Goal: Task Accomplishment & Management: Use online tool/utility

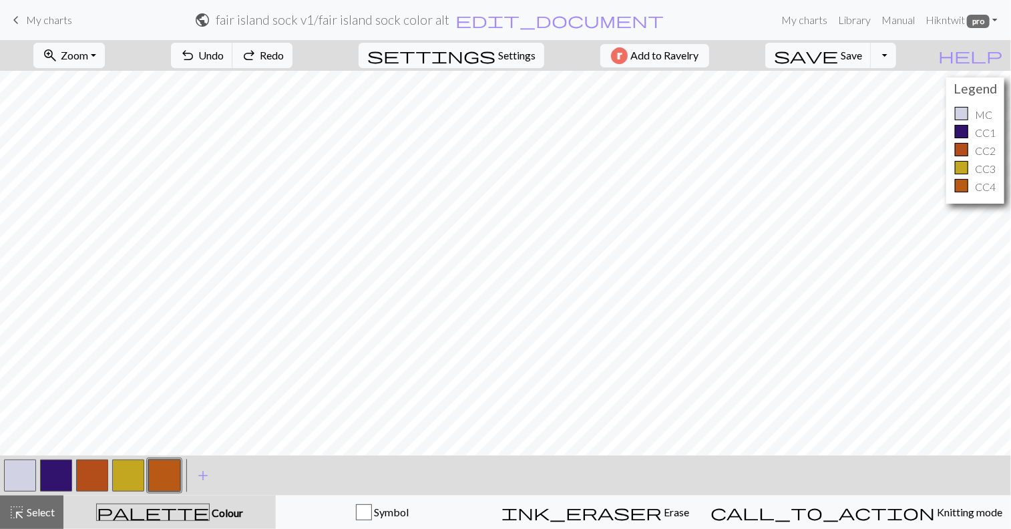
drag, startPoint x: 0, startPoint y: 0, endPoint x: 3, endPoint y: 468, distance: 467.7
click at [3, 468] on div at bounding box center [20, 476] width 36 height 36
click at [203, 474] on span "add" at bounding box center [203, 475] width 16 height 19
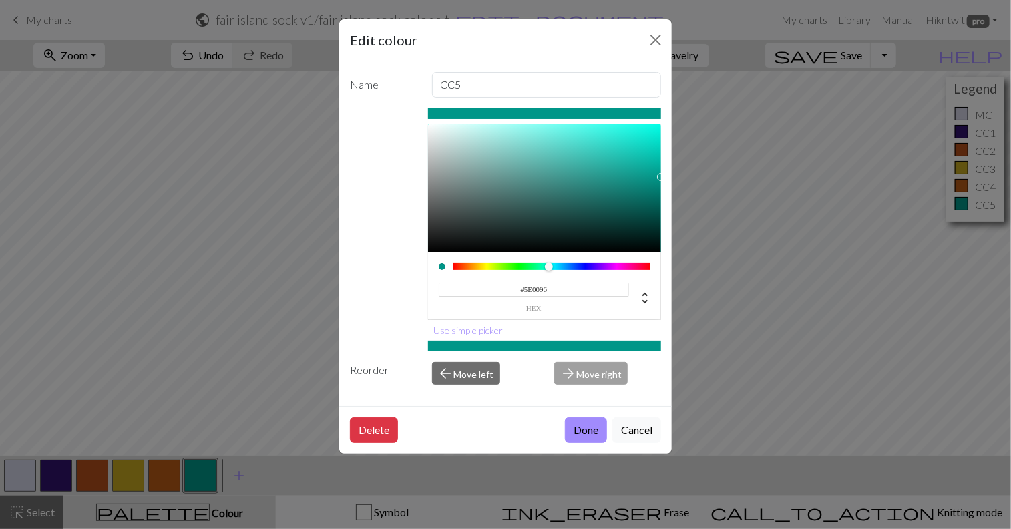
click at [606, 267] on div at bounding box center [553, 266] width 198 height 7
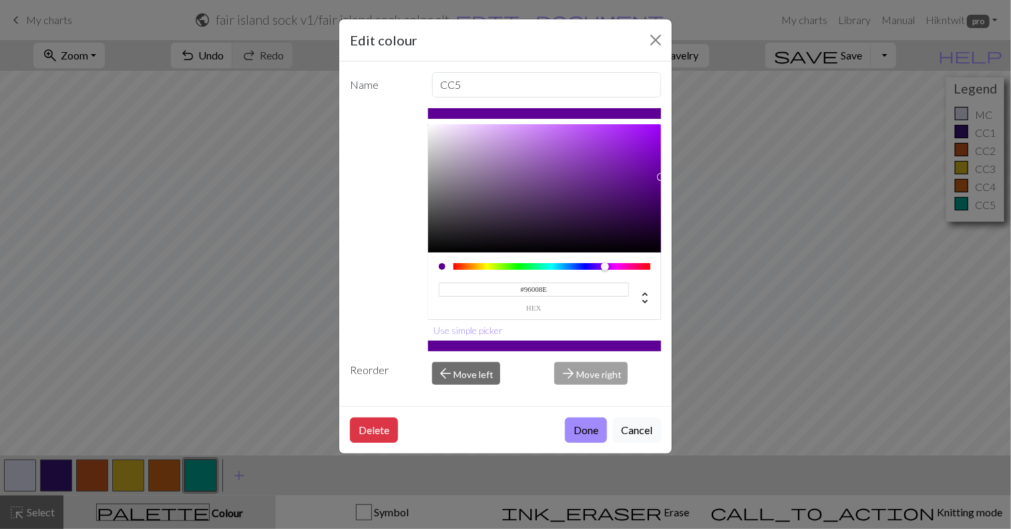
click at [620, 268] on div at bounding box center [553, 266] width 198 height 7
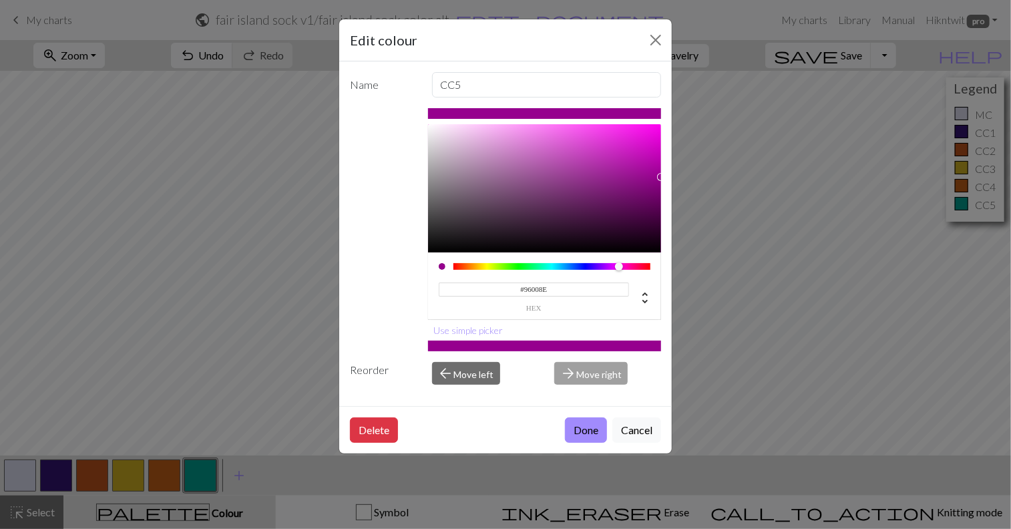
type input "#960075"
click at [625, 269] on div at bounding box center [623, 267] width 8 height 8
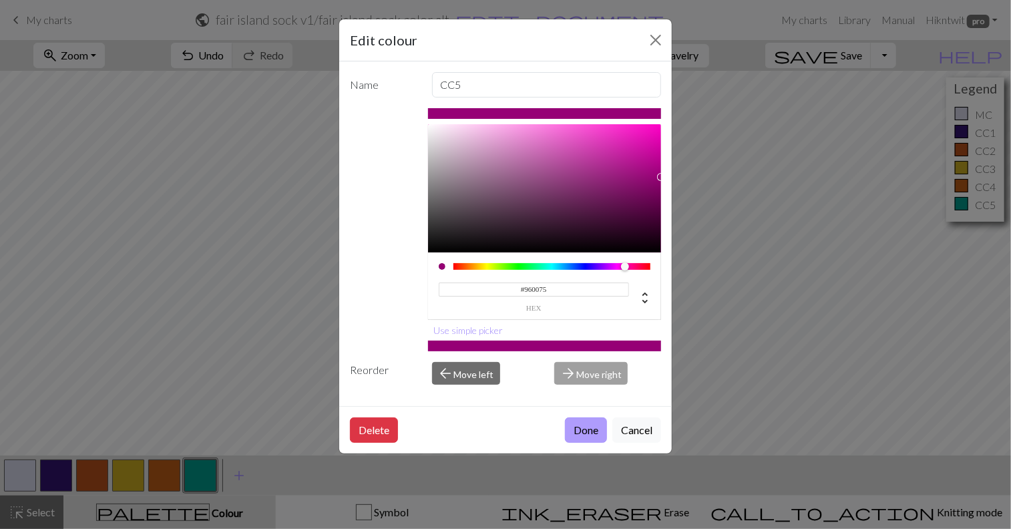
click at [596, 424] on button "Done" at bounding box center [586, 430] width 42 height 25
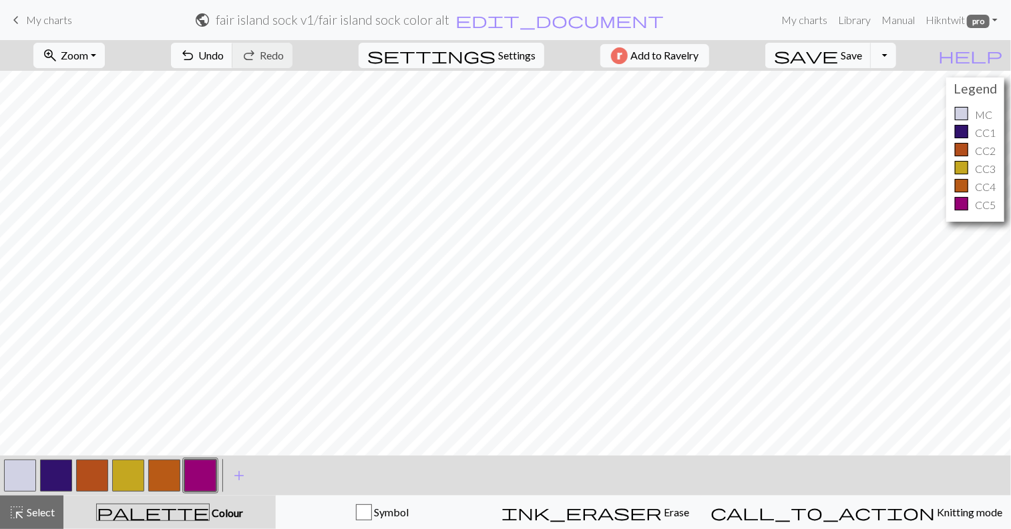
drag, startPoint x: 101, startPoint y: 470, endPoint x: 89, endPoint y: 478, distance: 14.1
click at [89, 478] on button "button" at bounding box center [92, 476] width 32 height 32
click at [210, 508] on span "Colour" at bounding box center [226, 512] width 33 height 13
click at [234, 476] on span "add" at bounding box center [239, 475] width 16 height 19
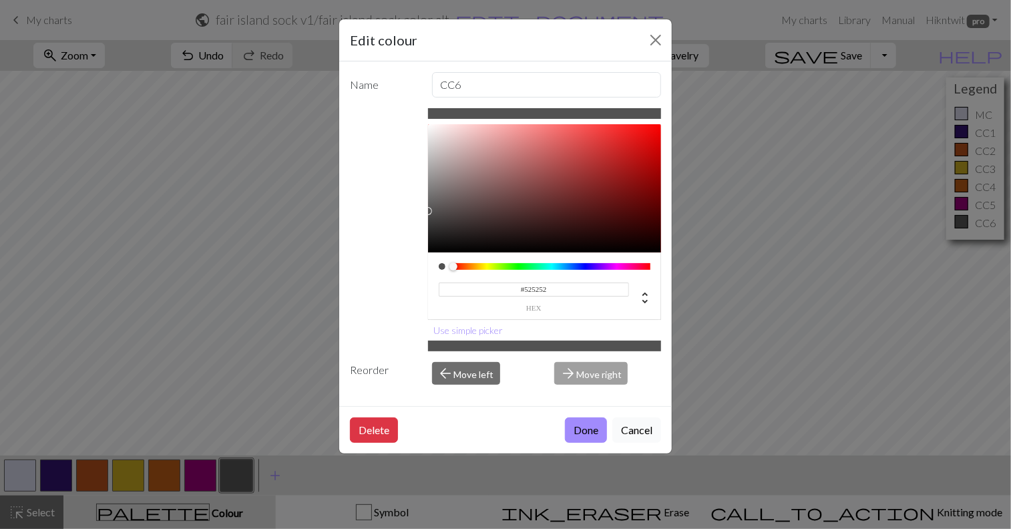
click at [639, 432] on button "Cancel" at bounding box center [637, 430] width 49 height 25
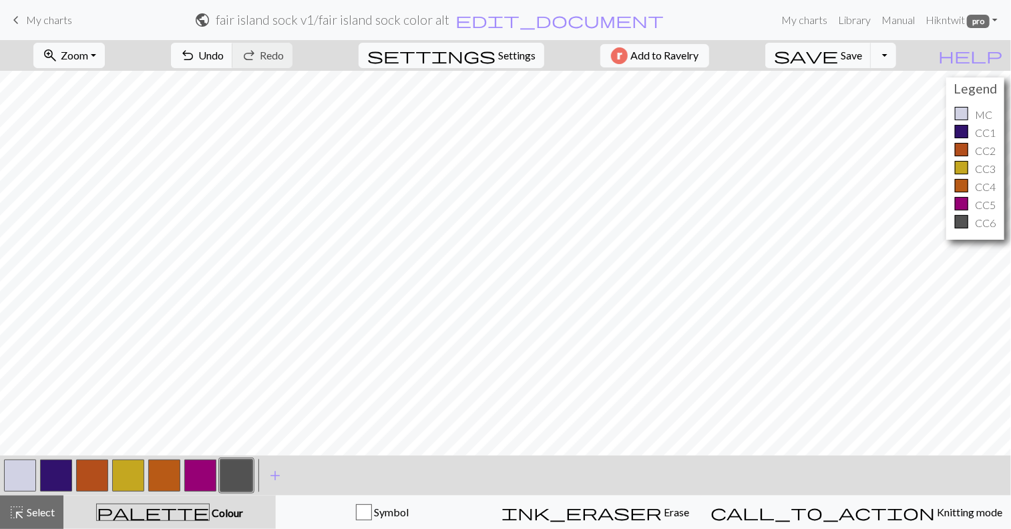
click at [234, 476] on button "button" at bounding box center [236, 476] width 32 height 32
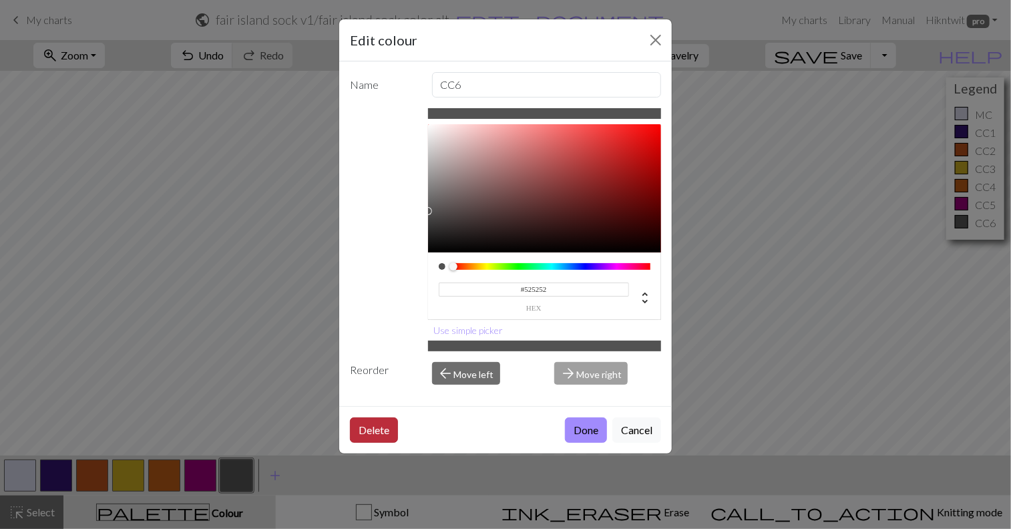
click at [373, 425] on button "Delete" at bounding box center [374, 430] width 48 height 25
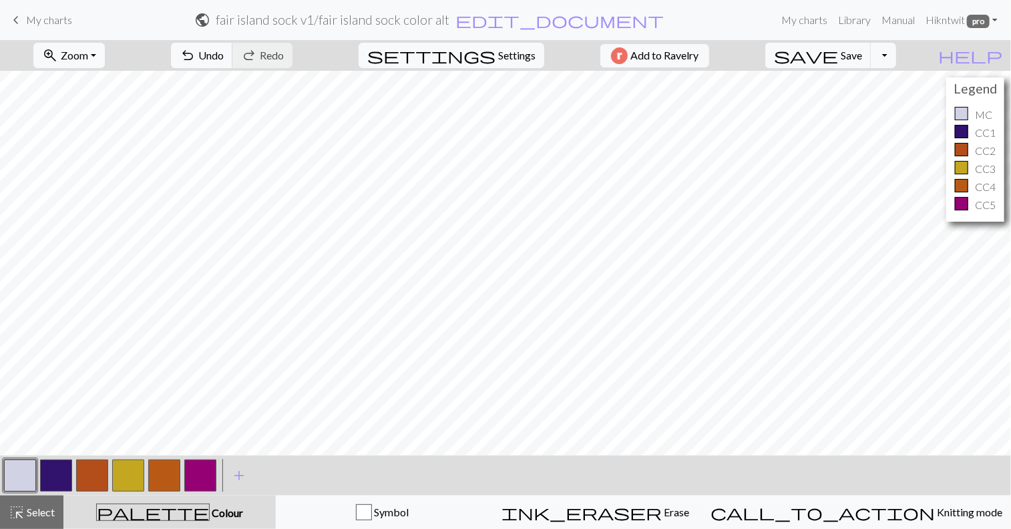
drag, startPoint x: 86, startPoint y: 466, endPoint x: 80, endPoint y: 478, distance: 12.6
click at [80, 478] on button "button" at bounding box center [92, 476] width 32 height 32
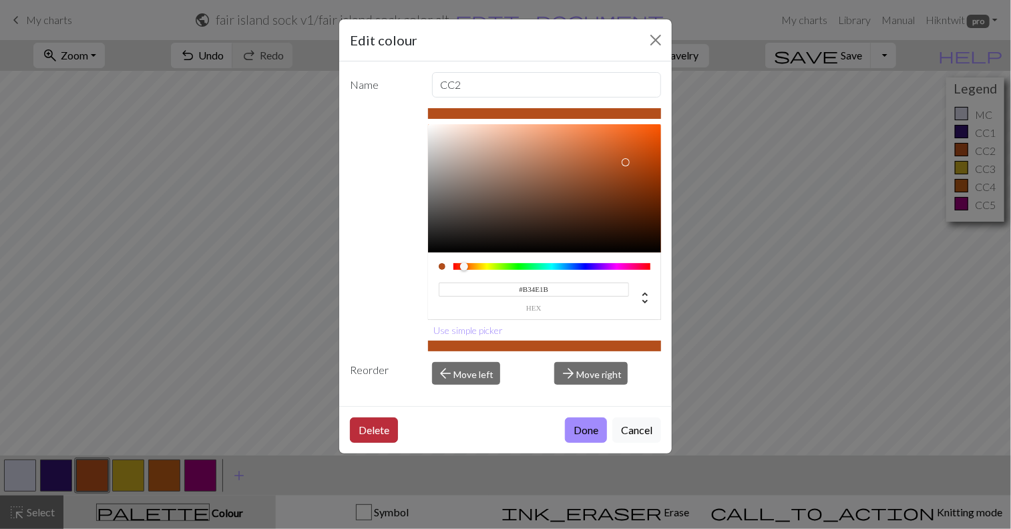
click at [359, 420] on button "Delete" at bounding box center [374, 430] width 48 height 25
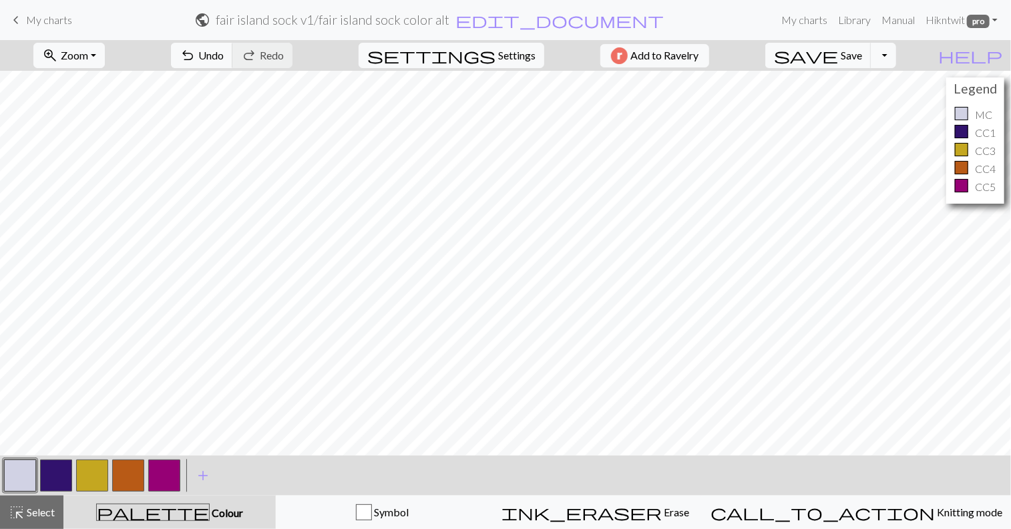
click at [133, 474] on button "button" at bounding box center [128, 476] width 32 height 32
click at [176, 479] on button "button" at bounding box center [164, 476] width 32 height 32
click at [128, 468] on button "button" at bounding box center [128, 476] width 32 height 32
click at [162, 476] on button "button" at bounding box center [164, 476] width 32 height 32
click at [88, 56] on span "Zoom" at bounding box center [74, 55] width 27 height 13
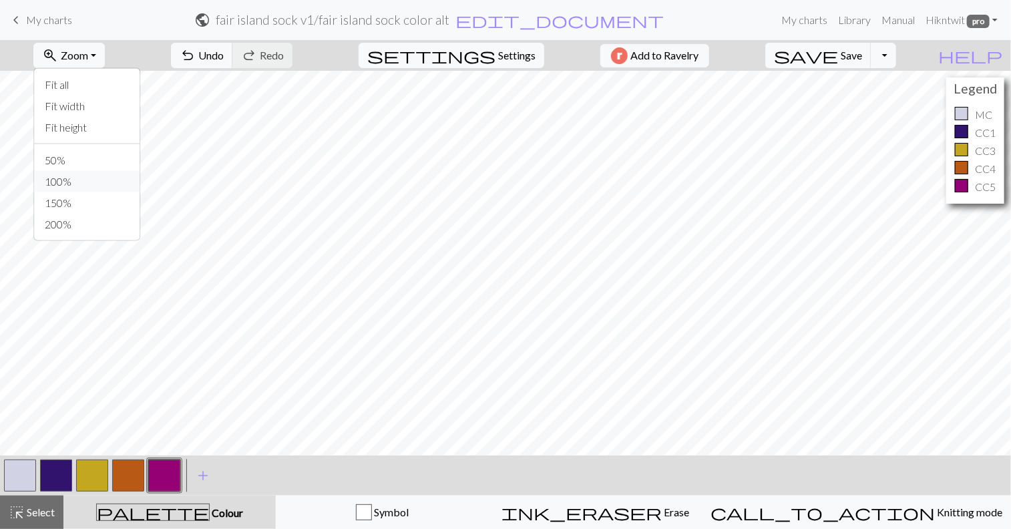
click at [83, 180] on button "100%" at bounding box center [87, 181] width 106 height 21
click at [30, 23] on span "My charts" at bounding box center [49, 19] width 46 height 13
click at [897, 54] on button "Toggle Dropdown" at bounding box center [883, 55] width 25 height 25
click at [892, 82] on button "file_copy Save a copy" at bounding box center [786, 84] width 220 height 21
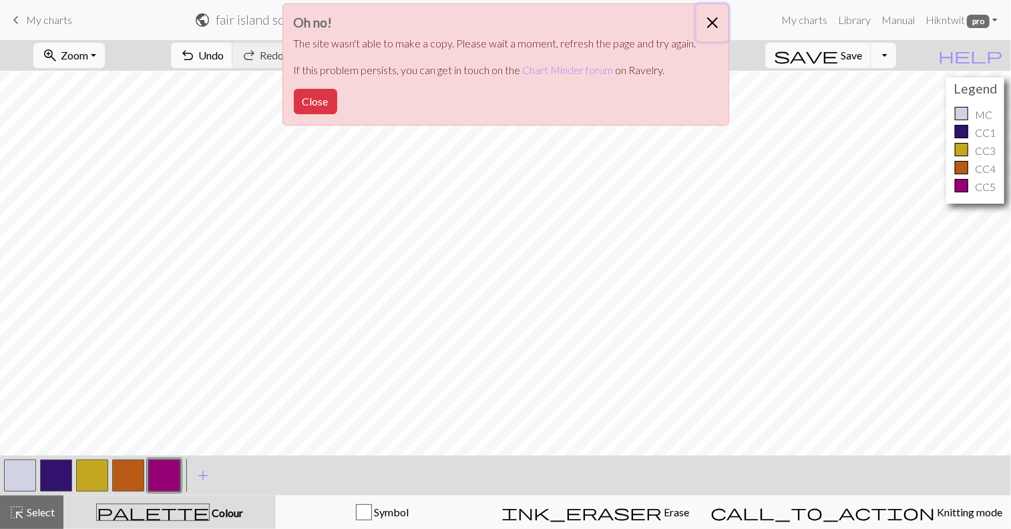
click at [716, 23] on button "Close" at bounding box center [713, 22] width 32 height 37
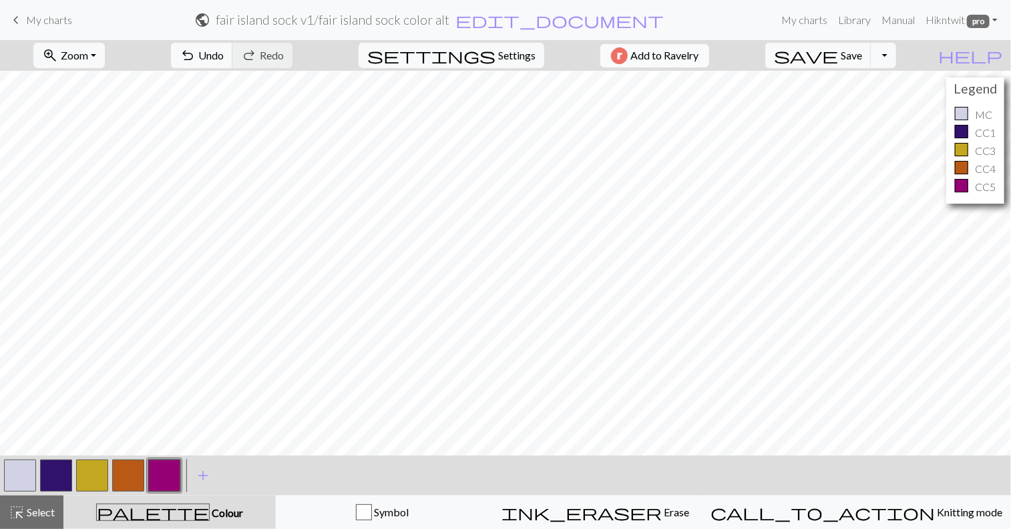
scroll to position [0, 0]
click at [83, 470] on button "button" at bounding box center [92, 476] width 32 height 32
click at [22, 480] on button "button" at bounding box center [20, 476] width 32 height 32
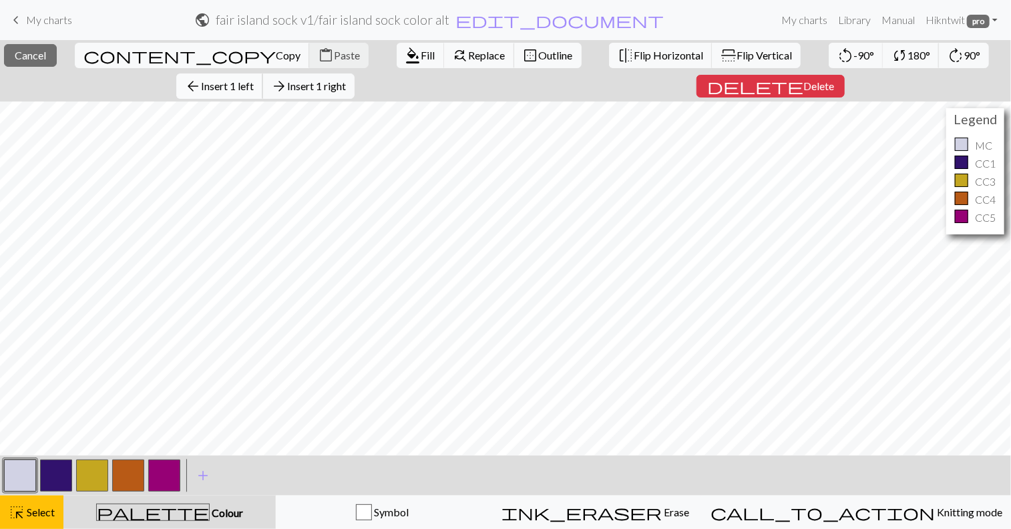
click at [254, 80] on span "Insert 1 left" at bounding box center [227, 86] width 53 height 13
click at [276, 55] on span "Copy" at bounding box center [288, 55] width 25 height 13
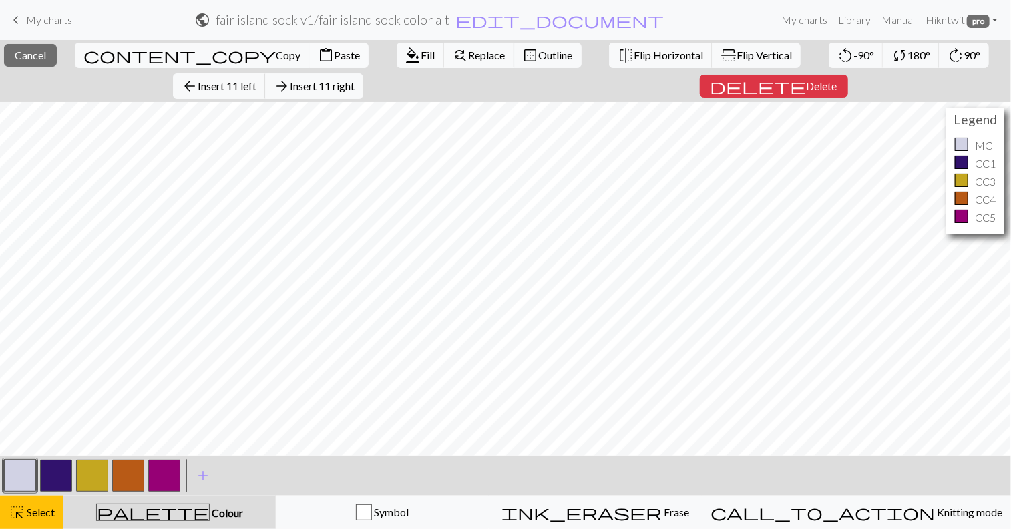
click at [334, 51] on span "Paste" at bounding box center [347, 55] width 26 height 13
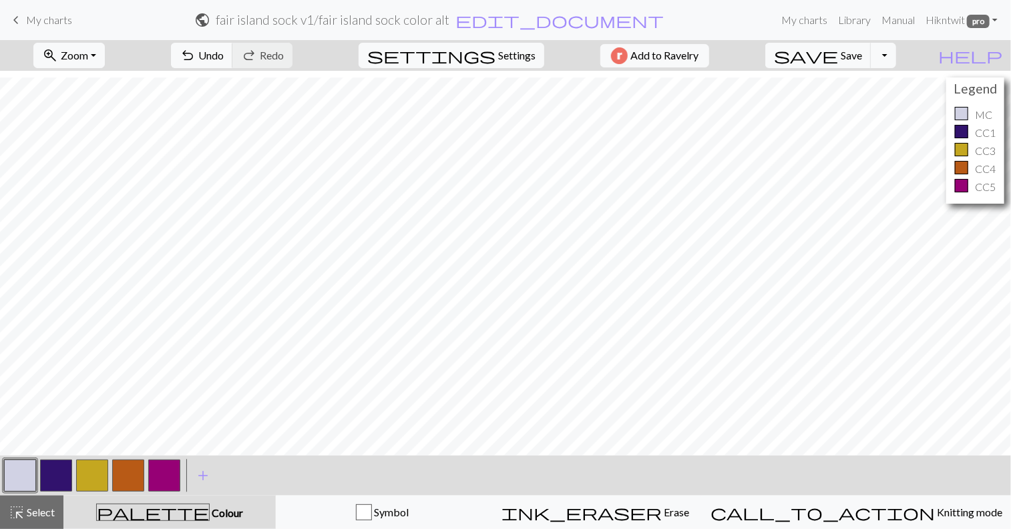
scroll to position [67, 0]
click at [224, 54] on span "Undo" at bounding box center [210, 55] width 25 height 13
click at [90, 476] on button "button" at bounding box center [92, 476] width 32 height 32
click at [105, 51] on button "zoom_in Zoom Zoom" at bounding box center [68, 55] width 71 height 25
click at [104, 84] on button "Fit all" at bounding box center [87, 84] width 106 height 21
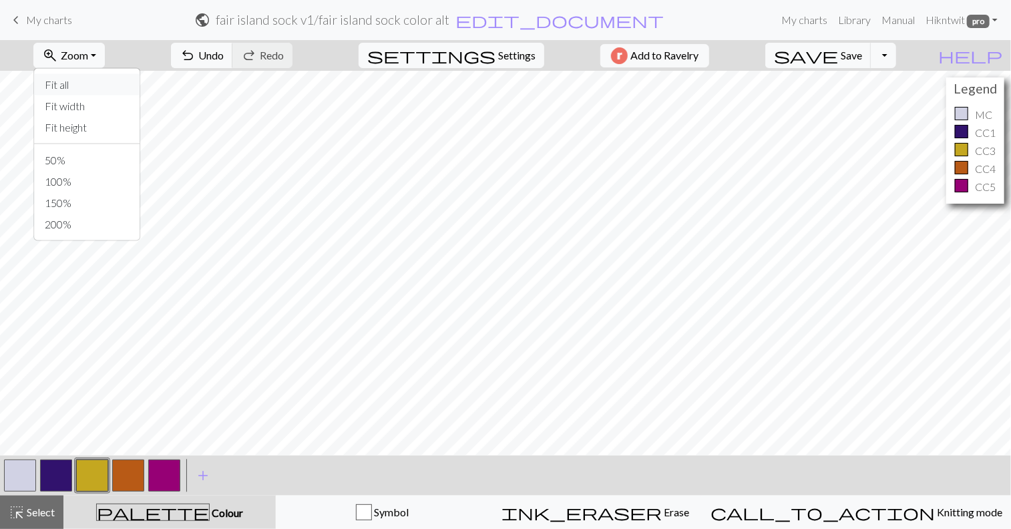
scroll to position [0, 0]
click at [96, 476] on button "button" at bounding box center [92, 476] width 32 height 32
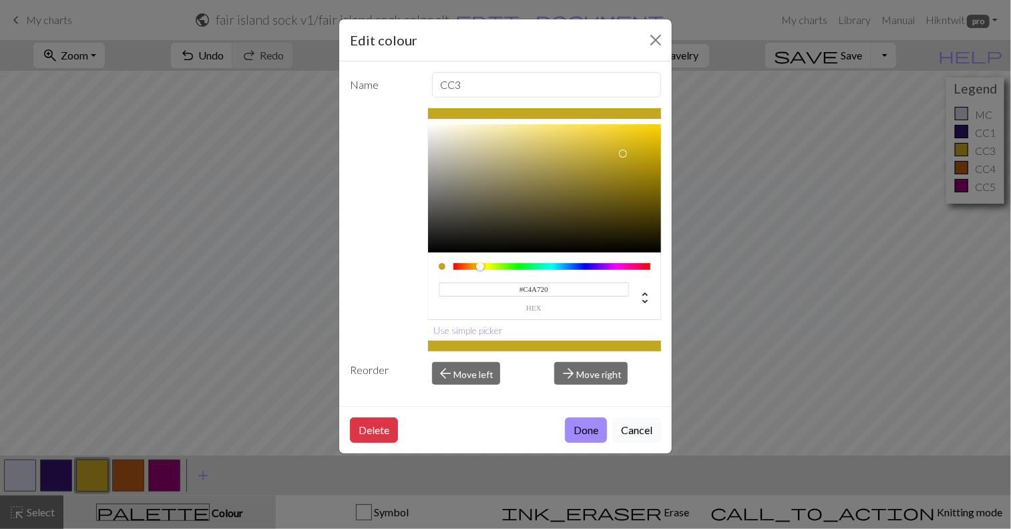
click at [641, 431] on button "Cancel" at bounding box center [637, 430] width 49 height 25
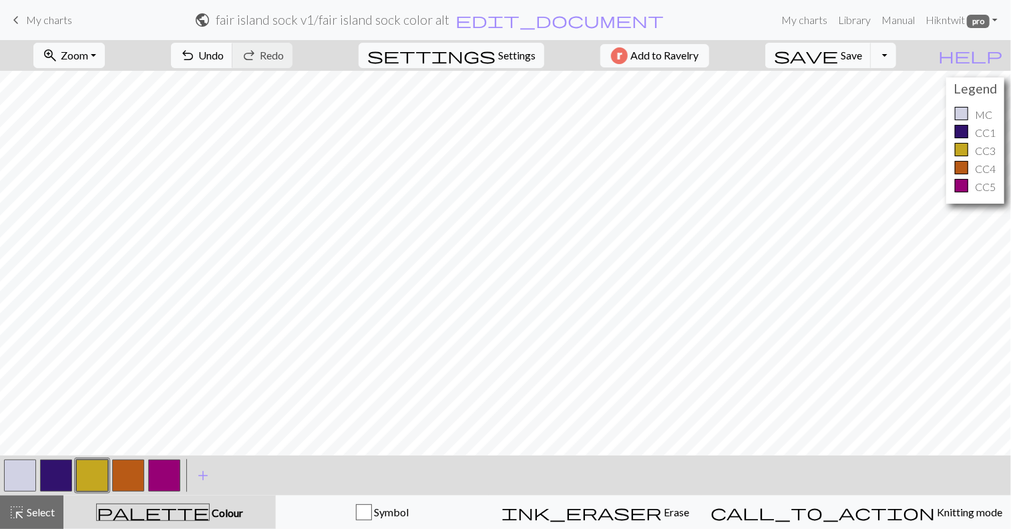
click at [13, 465] on button "button" at bounding box center [20, 476] width 32 height 32
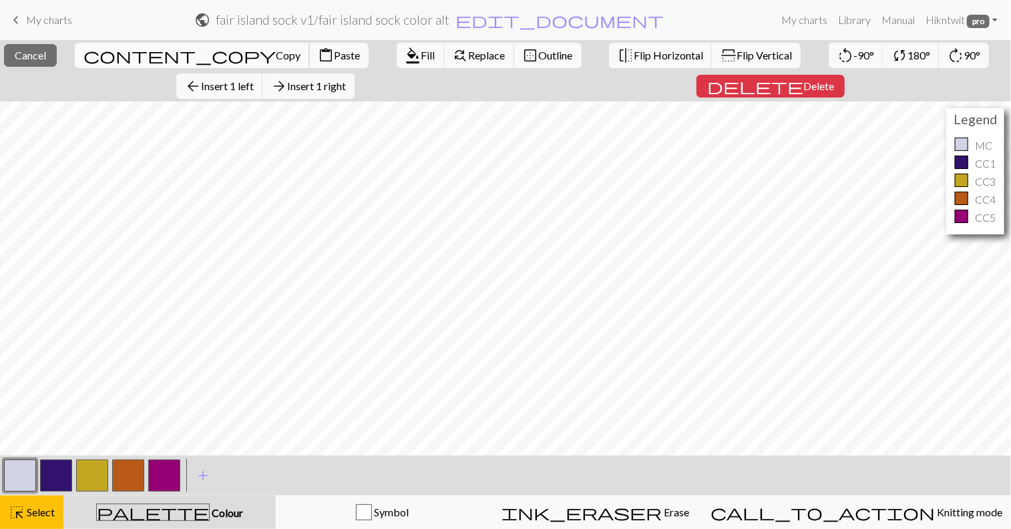
click at [84, 53] on span "content_copy" at bounding box center [180, 55] width 192 height 19
click at [334, 55] on span "Paste" at bounding box center [347, 55] width 26 height 13
click at [254, 80] on span "Insert 1 left" at bounding box center [227, 86] width 53 height 13
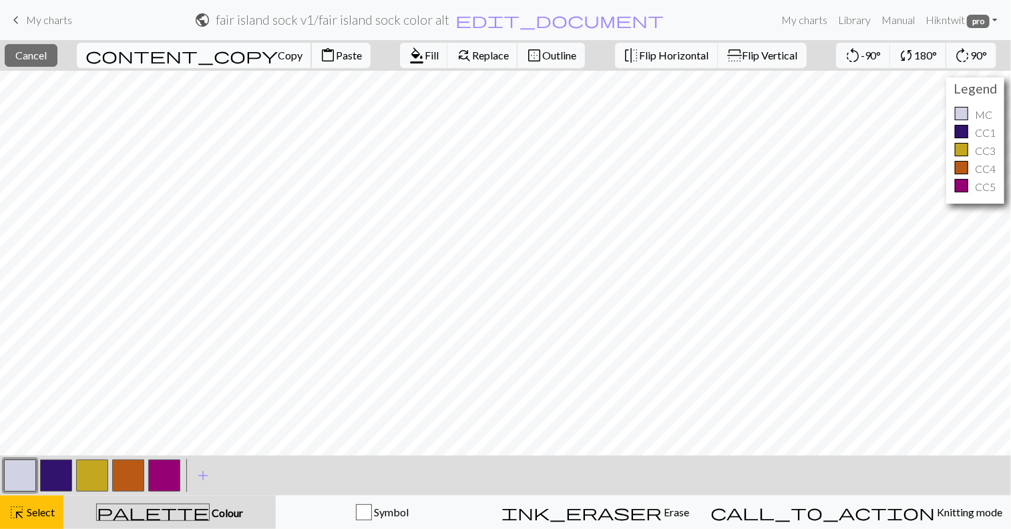
click at [278, 49] on span "Copy" at bounding box center [290, 55] width 25 height 13
click at [336, 53] on span "Paste" at bounding box center [349, 55] width 26 height 13
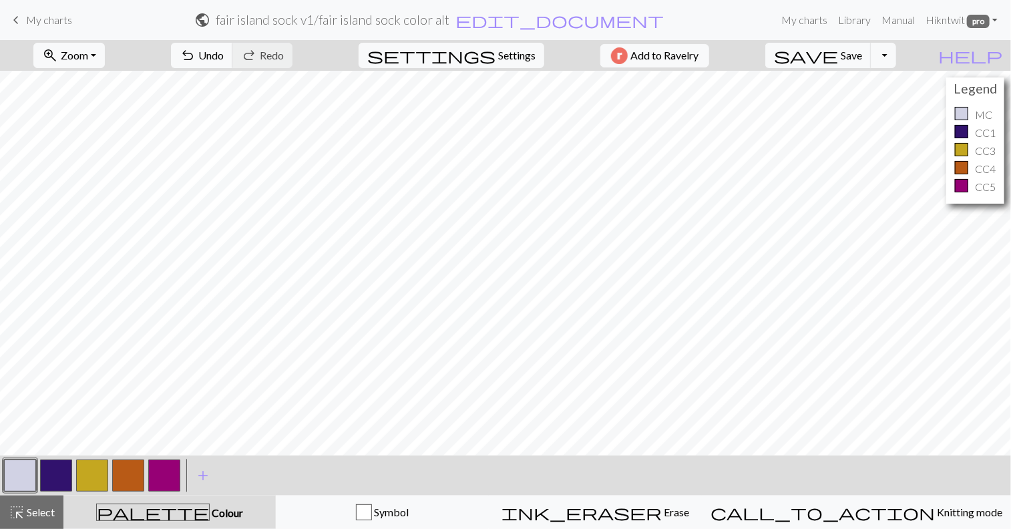
click at [89, 478] on button "button" at bounding box center [92, 476] width 32 height 32
click at [862, 54] on span "Save" at bounding box center [851, 55] width 21 height 13
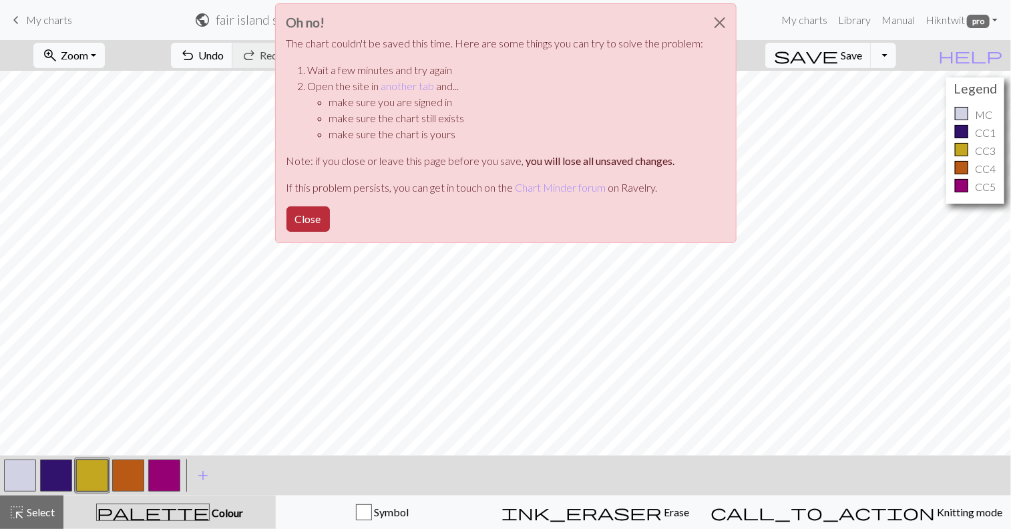
click at [317, 220] on button "Close" at bounding box center [308, 218] width 43 height 25
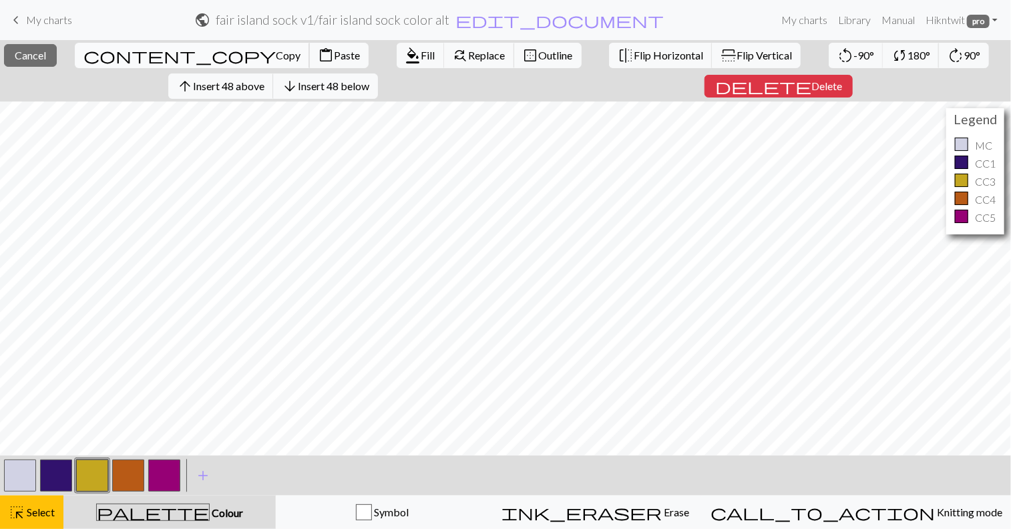
click at [276, 57] on span "Copy" at bounding box center [288, 55] width 25 height 13
click at [276, 53] on span "Copy" at bounding box center [288, 55] width 25 height 13
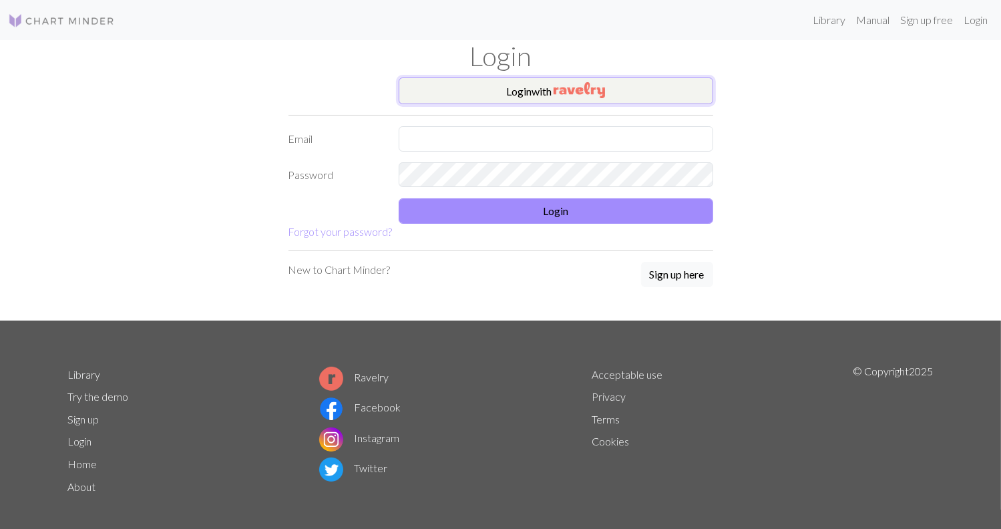
click at [437, 92] on button "Login with" at bounding box center [556, 90] width 315 height 27
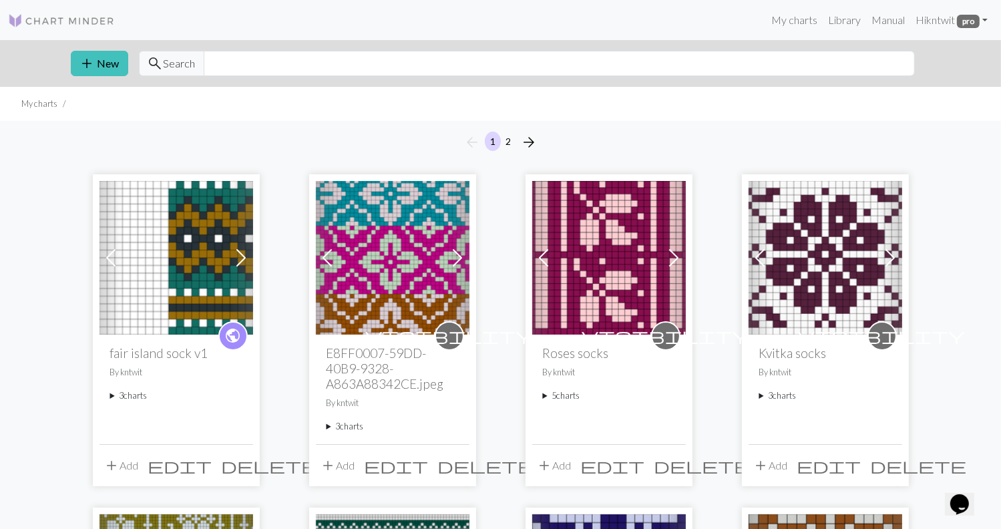
click at [110, 394] on summary "3 charts" at bounding box center [176, 395] width 132 height 13
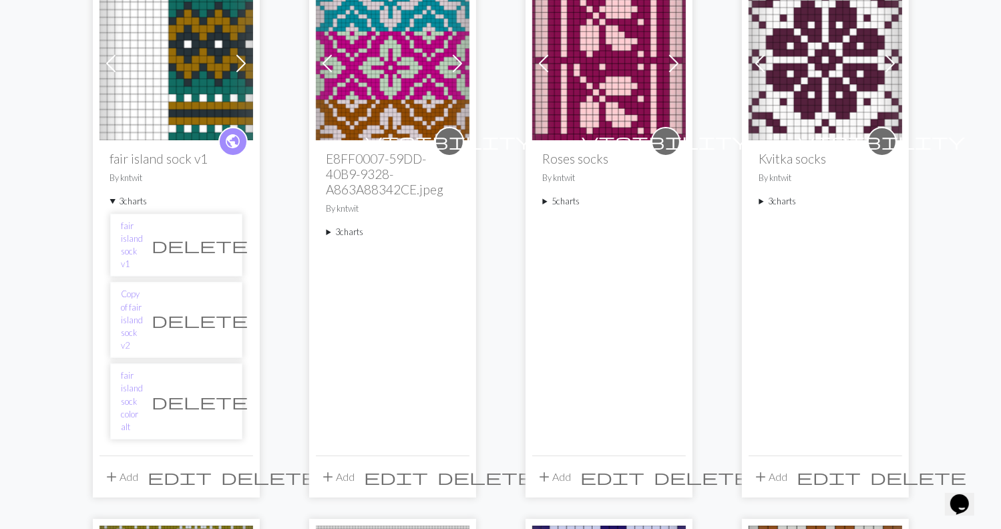
scroll to position [200, 0]
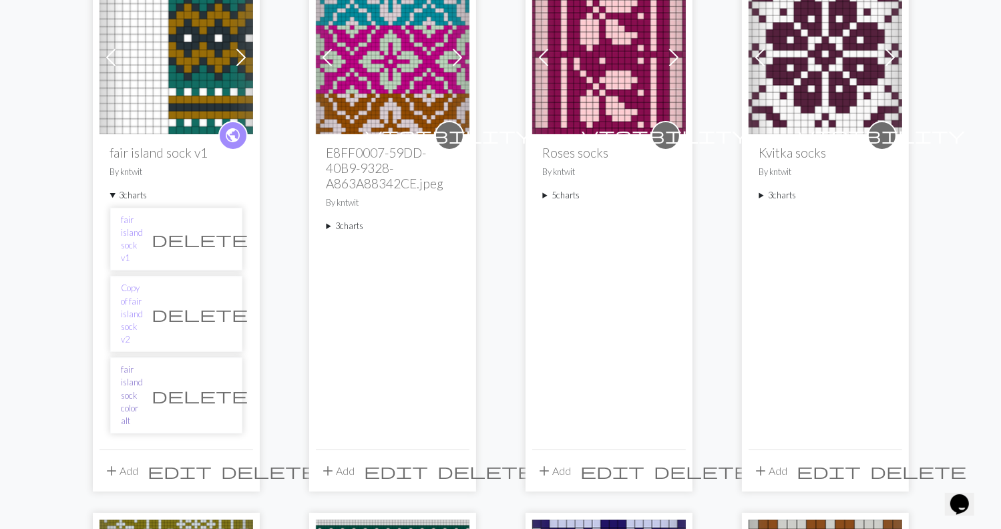
click at [144, 363] on link "fair island sock color alt" at bounding box center [133, 395] width 22 height 64
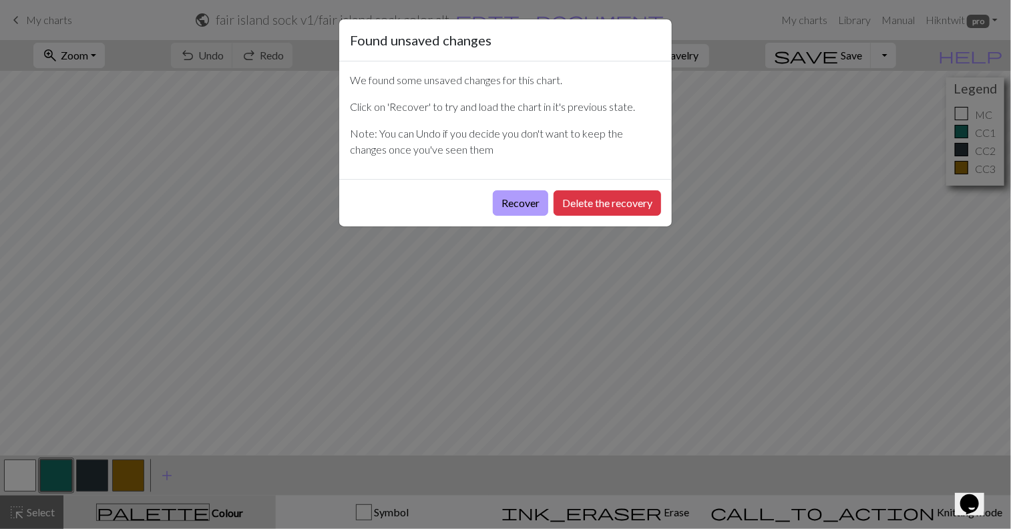
click at [530, 203] on button "Recover" at bounding box center [520, 202] width 55 height 25
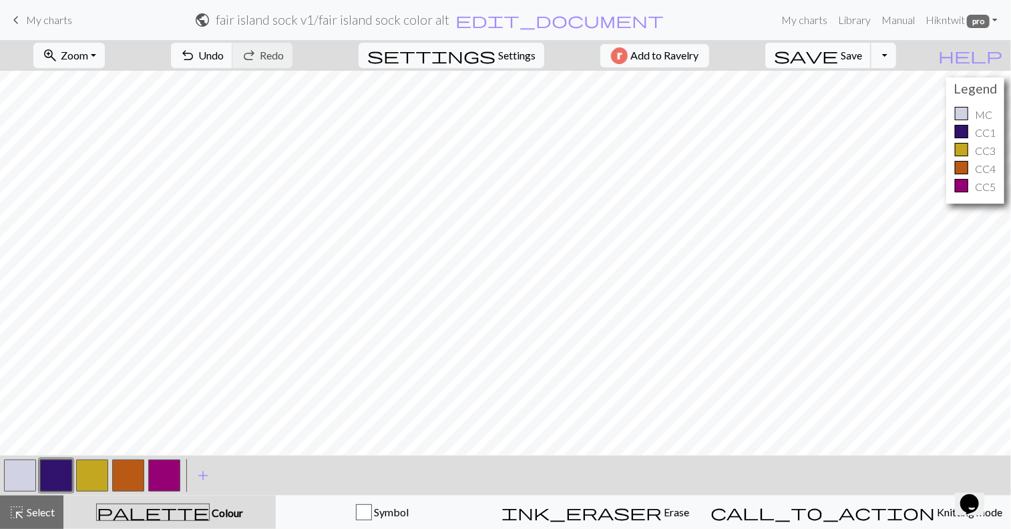
click at [862, 51] on span "Save" at bounding box center [851, 55] width 21 height 13
click at [105, 52] on button "zoom_in Zoom Zoom" at bounding box center [68, 55] width 71 height 25
click at [106, 87] on button "Fit all" at bounding box center [87, 84] width 106 height 21
click at [88, 56] on span "Zoom" at bounding box center [74, 55] width 27 height 13
click at [105, 104] on button "Fit width" at bounding box center [87, 106] width 106 height 21
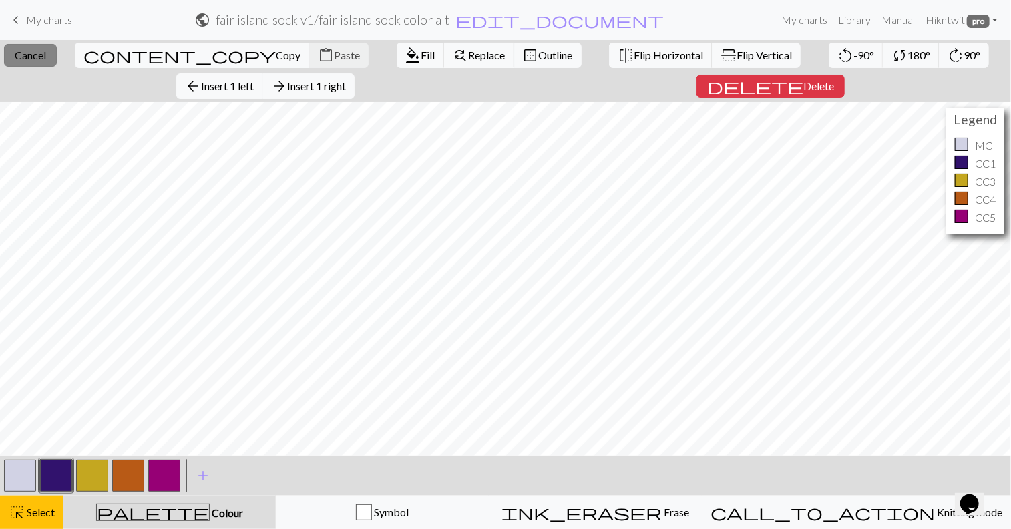
click at [24, 57] on span "Cancel" at bounding box center [30, 55] width 31 height 13
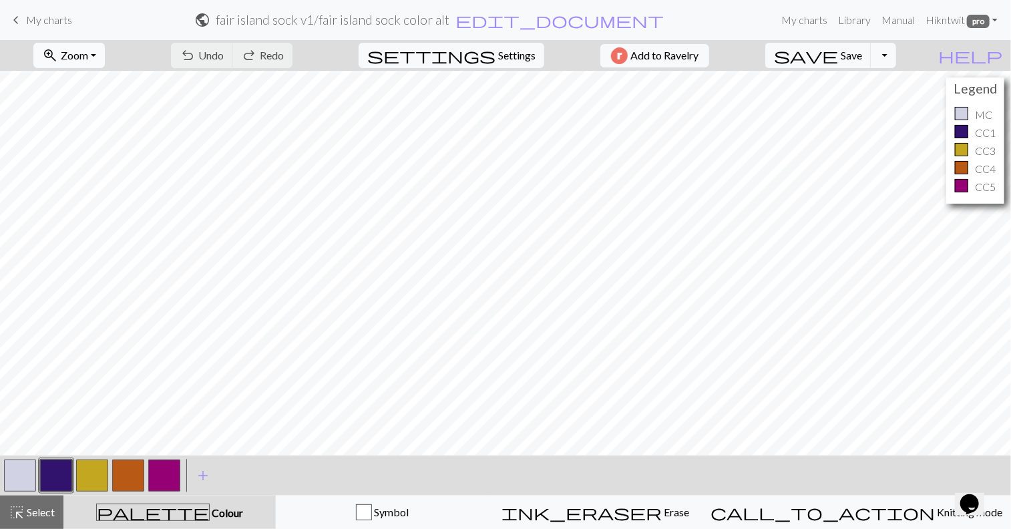
click at [88, 49] on span "Zoom" at bounding box center [74, 55] width 27 height 13
click at [98, 161] on button "50%" at bounding box center [87, 160] width 106 height 21
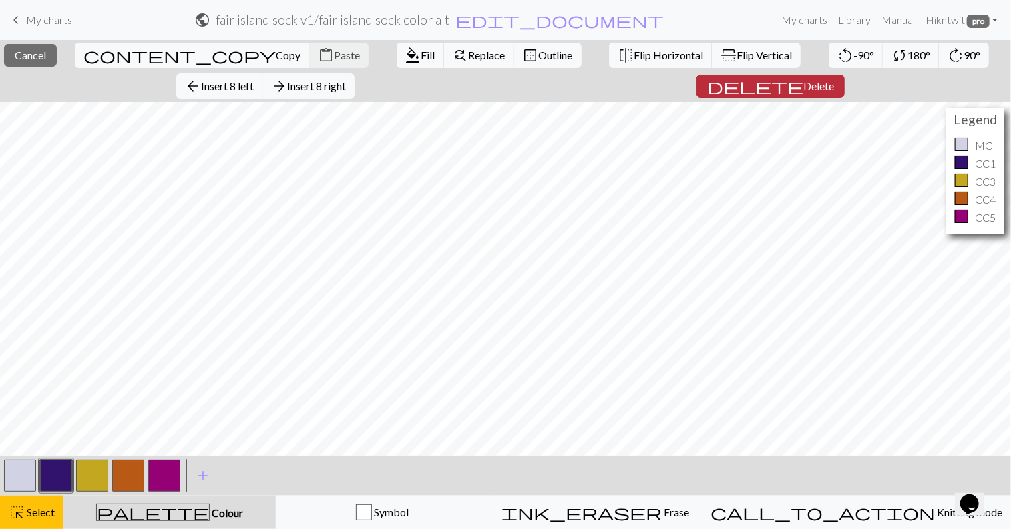
click at [804, 80] on span "Delete" at bounding box center [819, 86] width 31 height 13
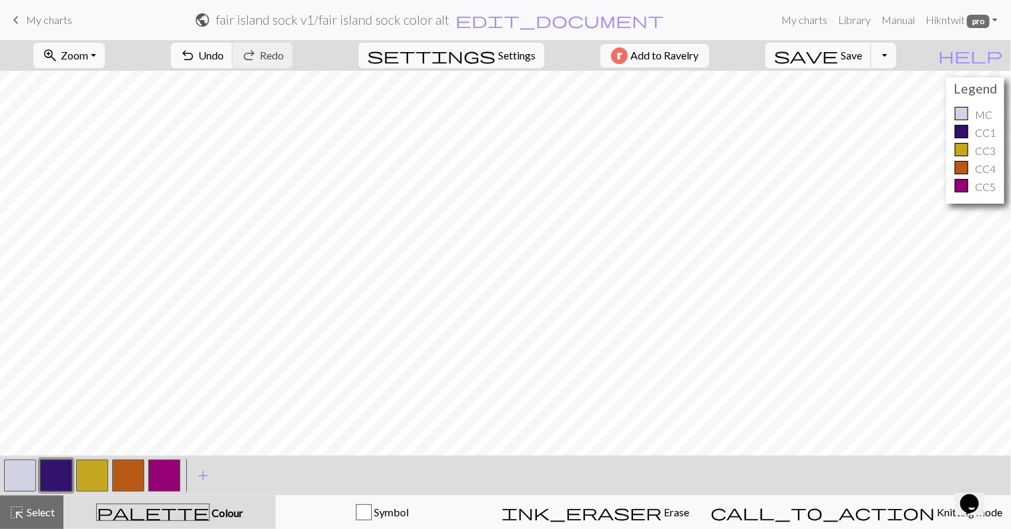
click at [862, 57] on span "Save" at bounding box center [851, 55] width 21 height 13
click at [96, 482] on button "button" at bounding box center [92, 476] width 32 height 32
